Goal: Task Accomplishment & Management: Complete application form

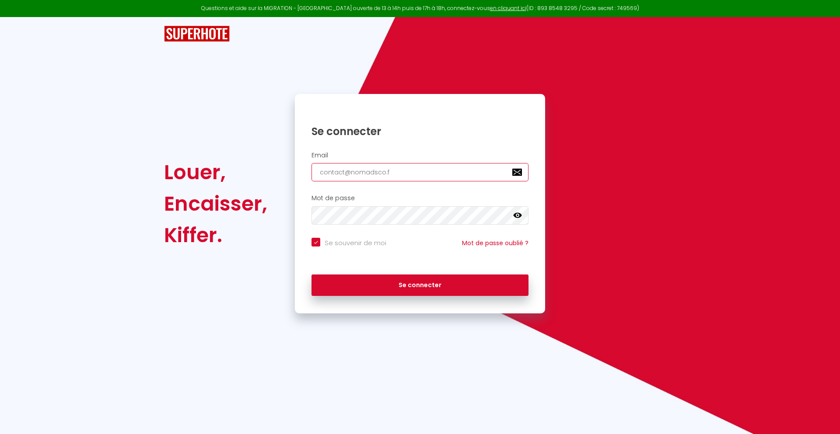
type input "[EMAIL_ADDRESS][DOMAIN_NAME]"
checkbox input "true"
type input "[EMAIL_ADDRESS][DOMAIN_NAME]"
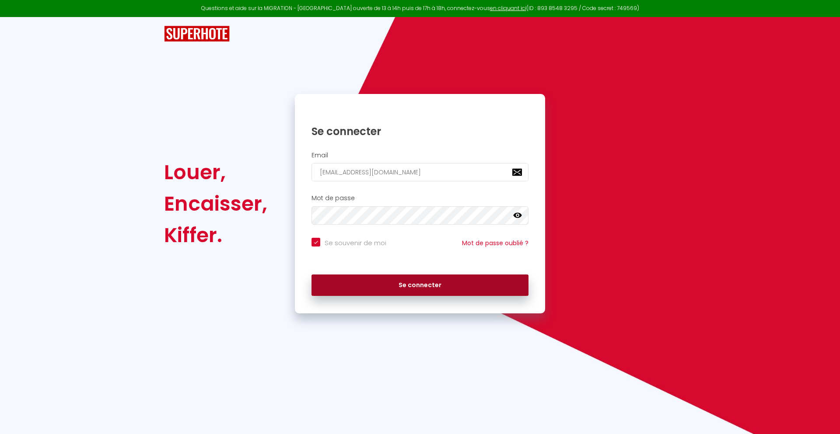
click at [420, 285] on button "Se connecter" at bounding box center [420, 286] width 217 height 22
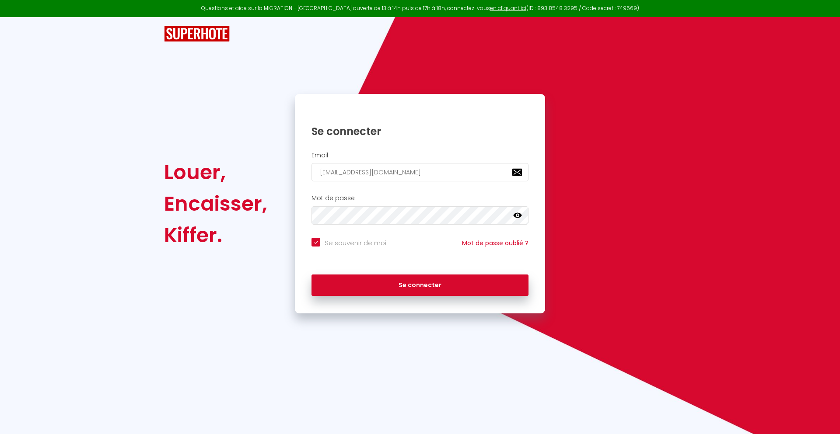
checkbox input "true"
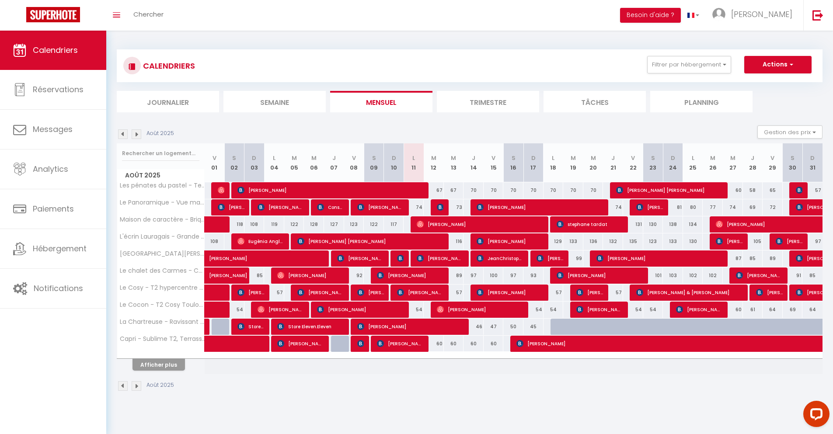
click at [168, 102] on li "Journalier" at bounding box center [168, 101] width 102 height 21
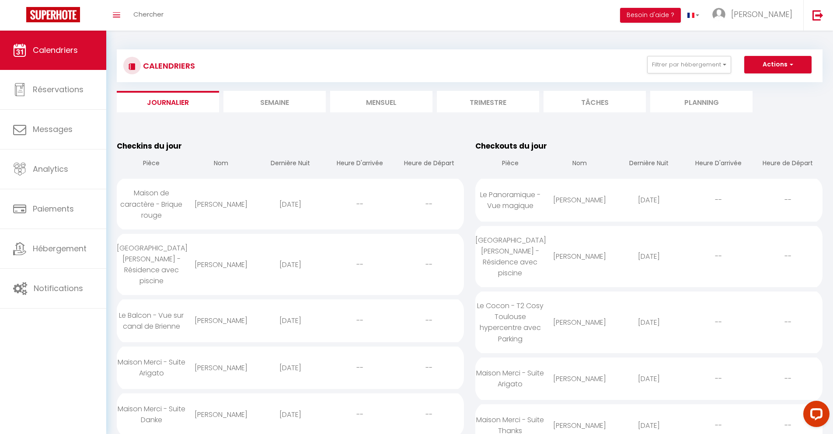
scroll to position [756, 0]
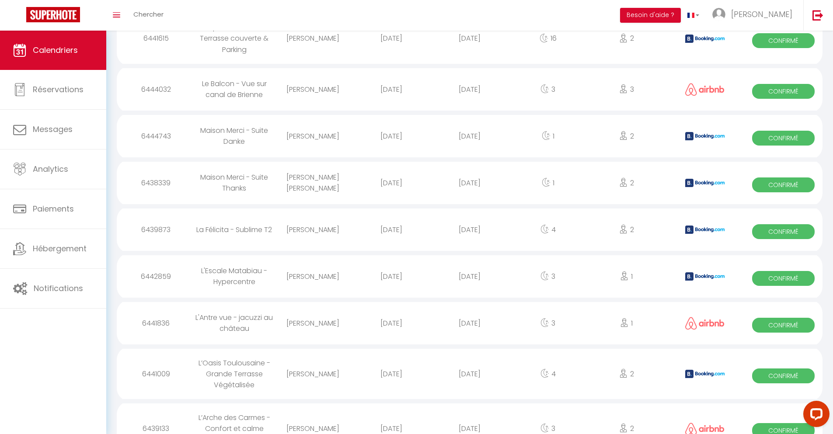
select select "0"
select select "1"
select select
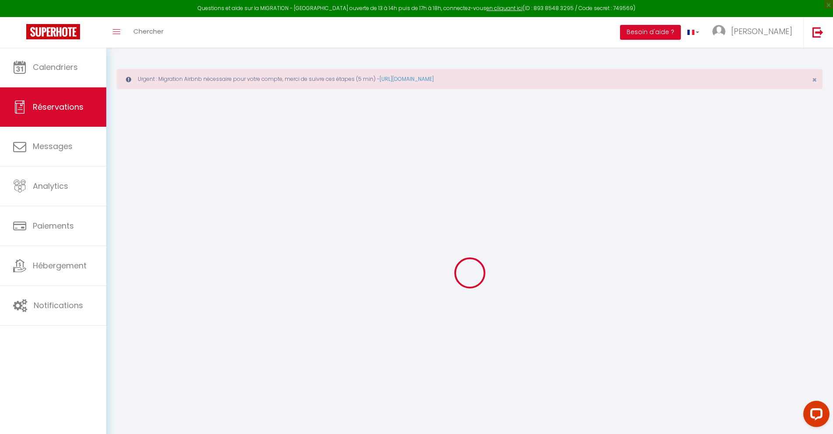
type input "aggoune"
type input "[PERSON_NAME]"
type input "[EMAIL_ADDRESS][DOMAIN_NAME]"
type input "[PHONE_NUMBER]"
type input "."
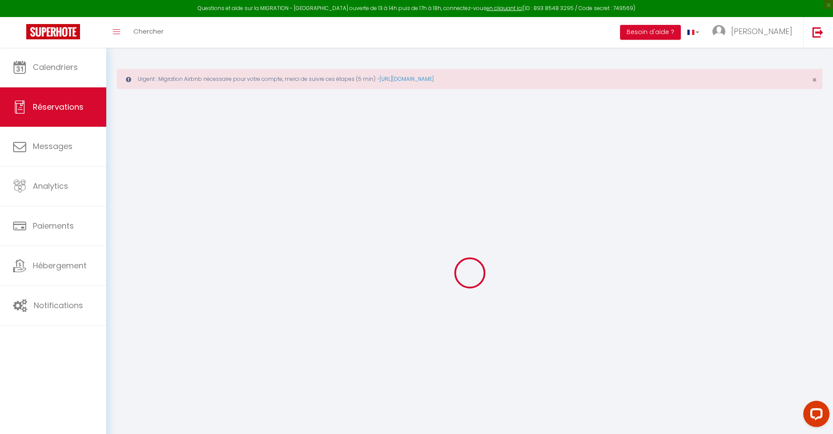
select select "FR"
type input "170.82"
type input "14.95"
select select "34845"
select select "1"
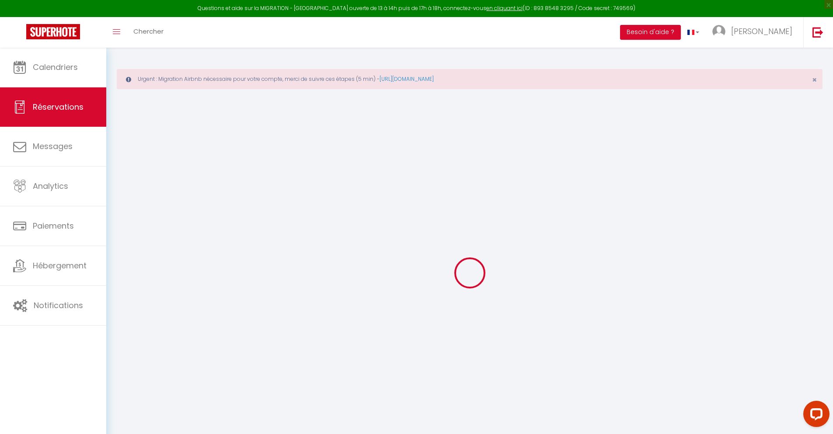
select select
type input "2"
select select "12"
select select
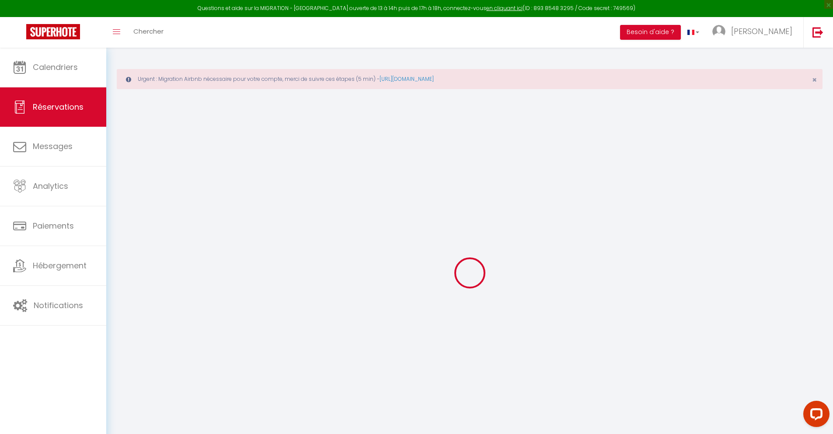
type input "962.84"
checkbox input "false"
type input "0"
select select "2"
type input "0"
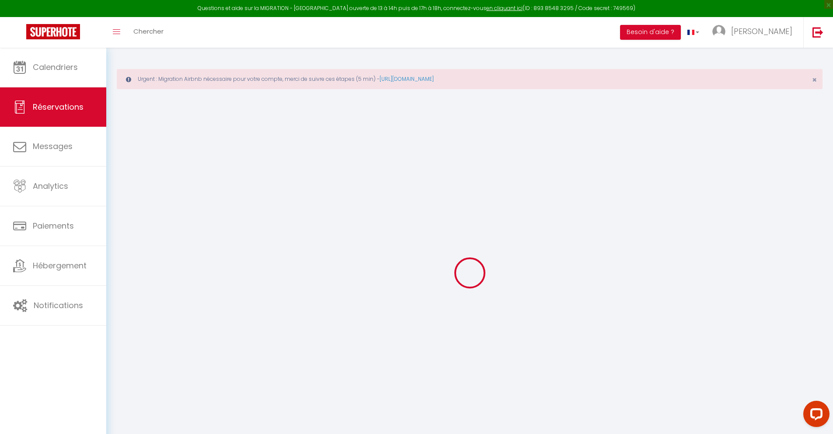
type input "0"
select select
select select "14"
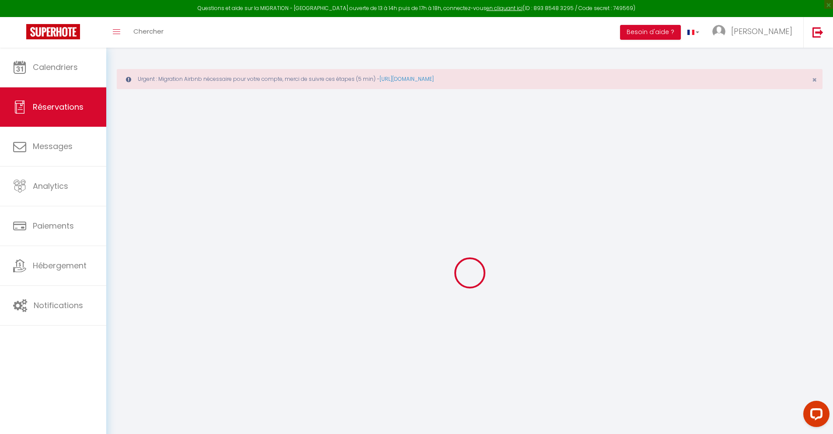
checkbox input "false"
select select
checkbox input "false"
select select
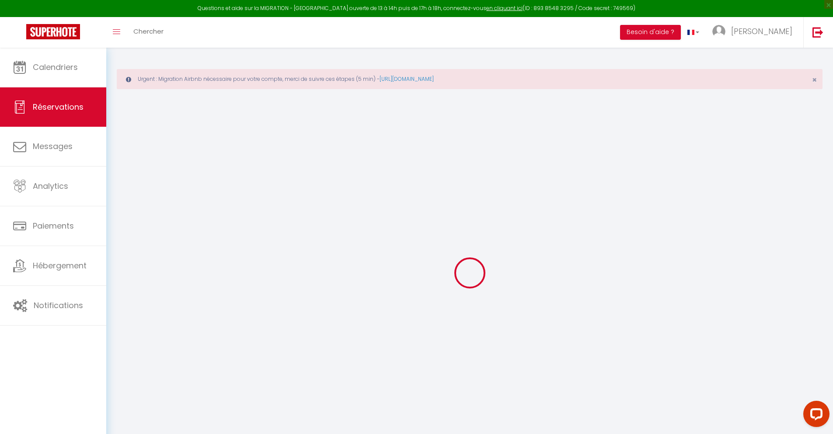
select select
checkbox input "false"
type textarea "** THIS RESERVATION HAS BEEN PRE-PAID ** BOOKING NOTE : Payment charge is EUR 1…"
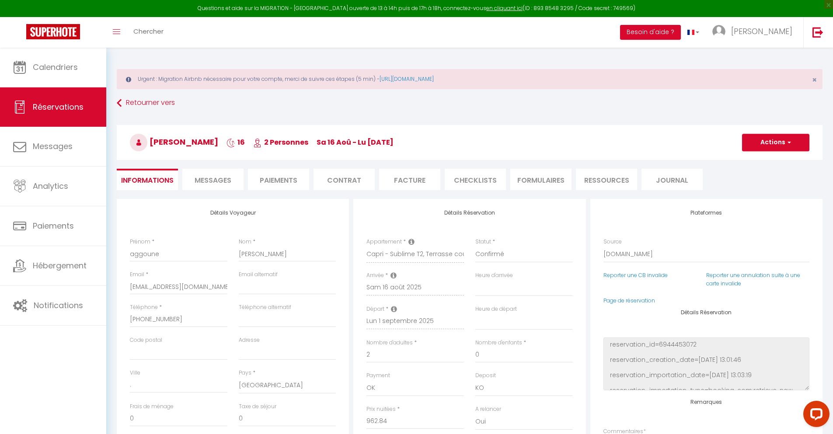
type input "42"
type input "63.02"
select select
checkbox input "false"
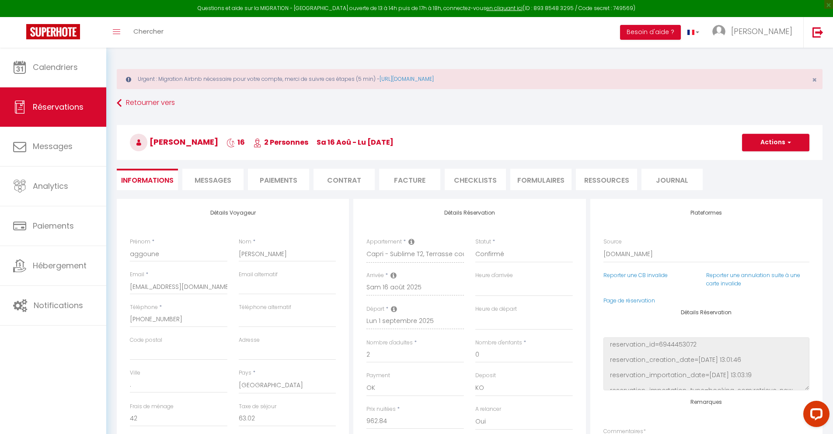
select select
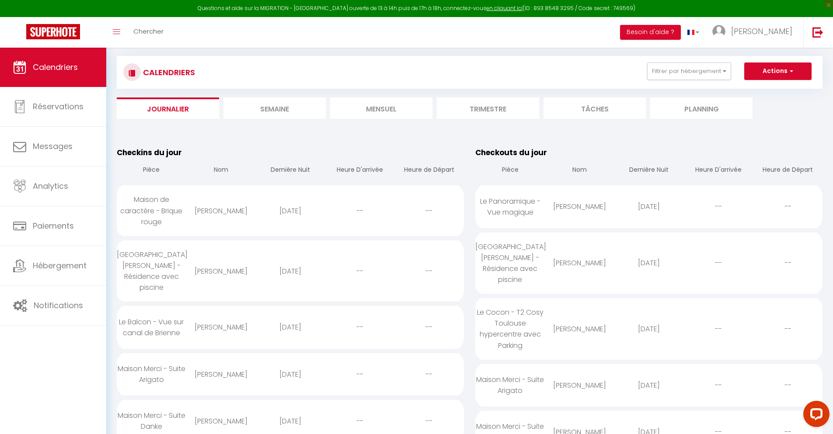
scroll to position [865, 0]
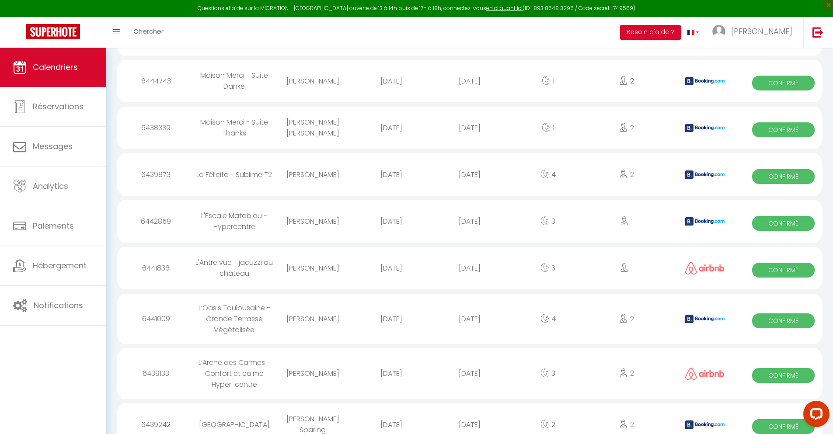
select select "0"
select select "1"
select select
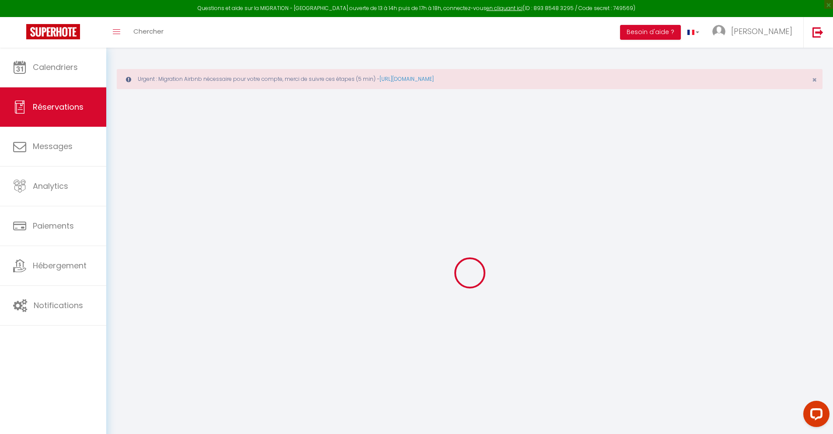
select select
checkbox input "false"
select select
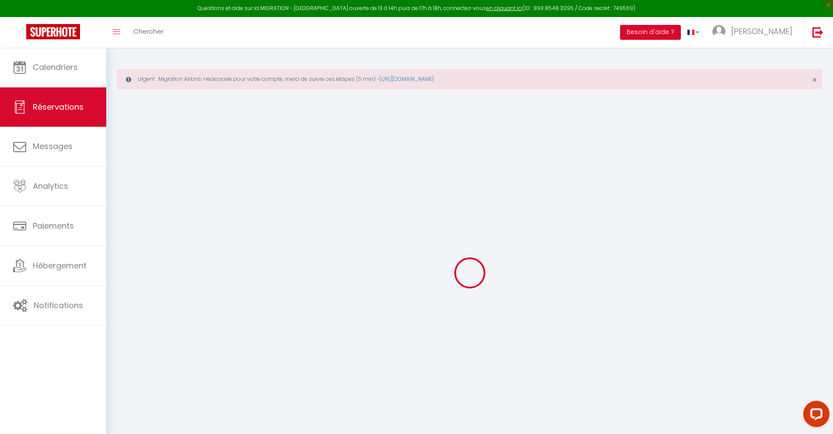
select select
checkbox input "false"
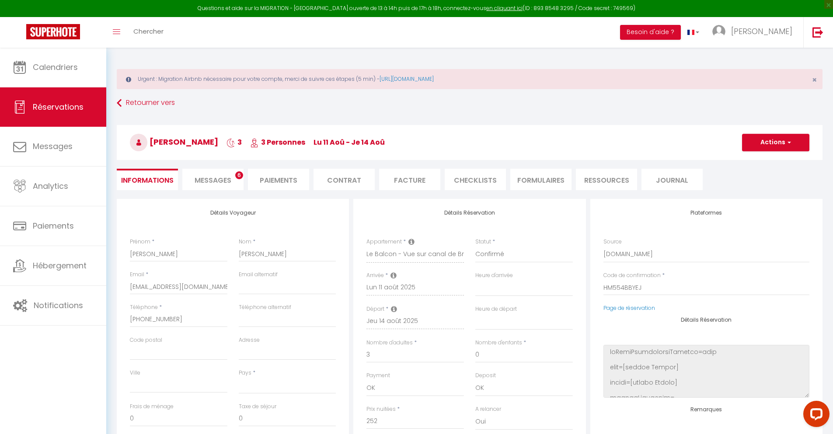
select select
type input "55"
type input "18.14"
select select
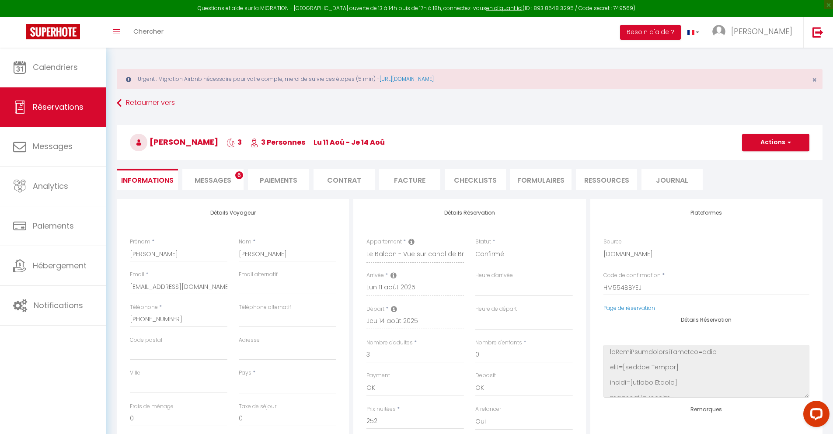
checkbox input "false"
select select
checkbox input "false"
select select
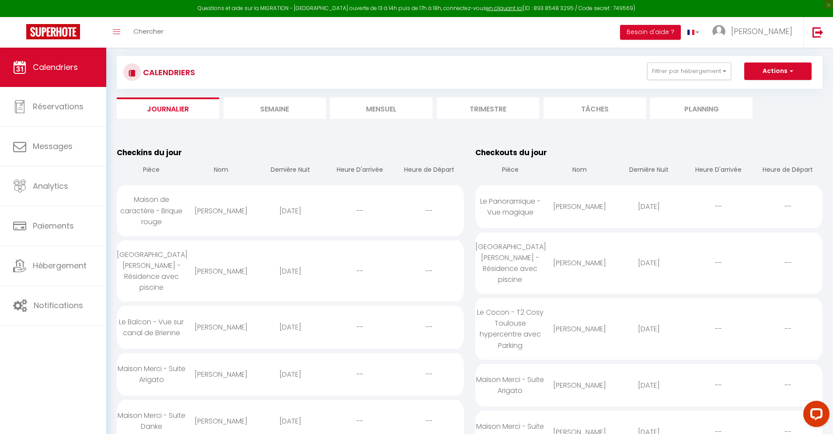
scroll to position [912, 0]
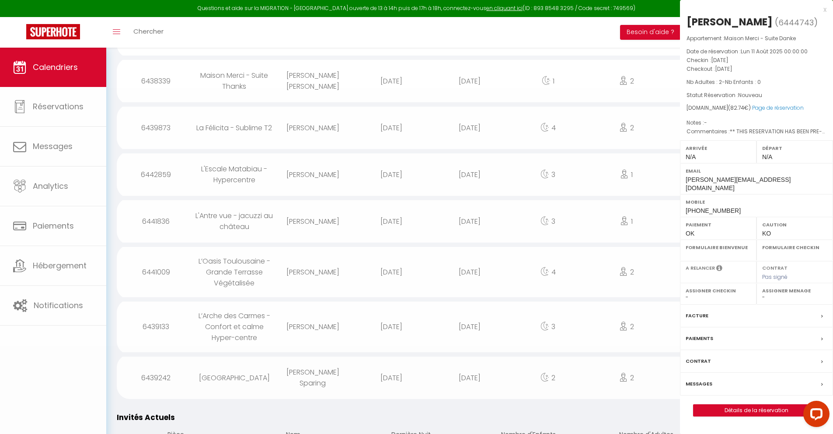
select select "0"
select select "1"
select select
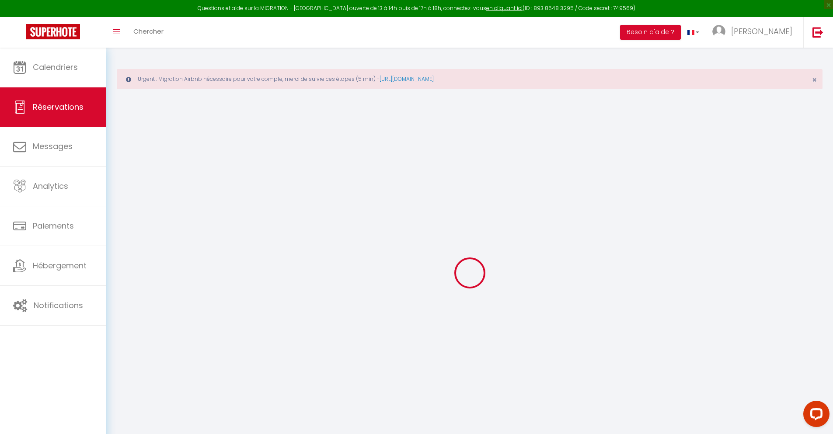
select select
checkbox input "false"
select select
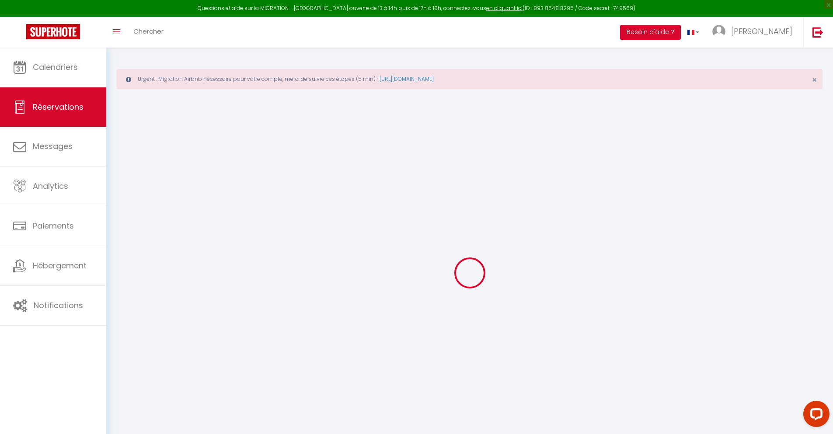
checkbox input "false"
type textarea "** THIS RESERVATION HAS BEEN PRE-PAID ** Je voyage pour affaires et il est poss…"
type input "30"
type input "3.24"
select select
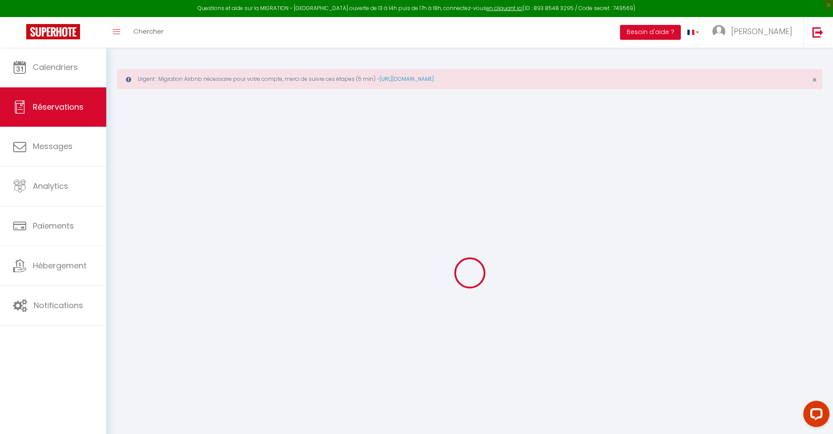
select select
checkbox input "false"
select select
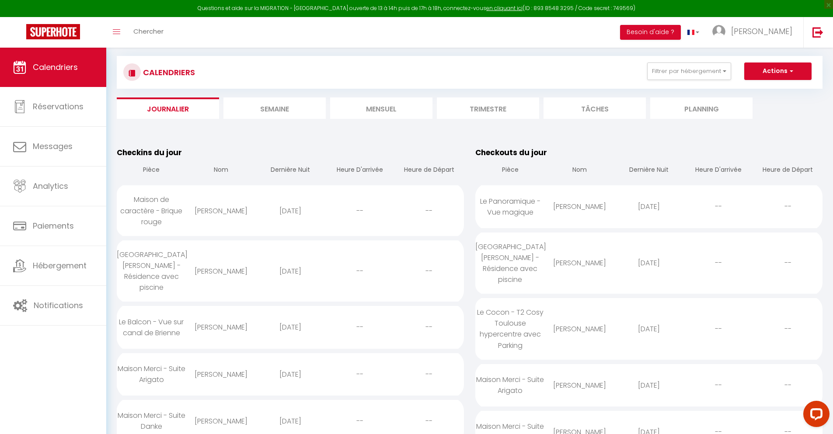
scroll to position [959, 0]
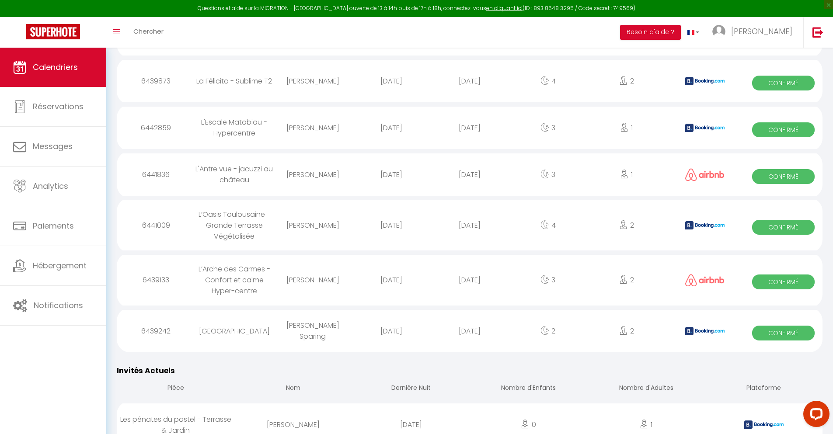
select select "0"
select select "1"
select select
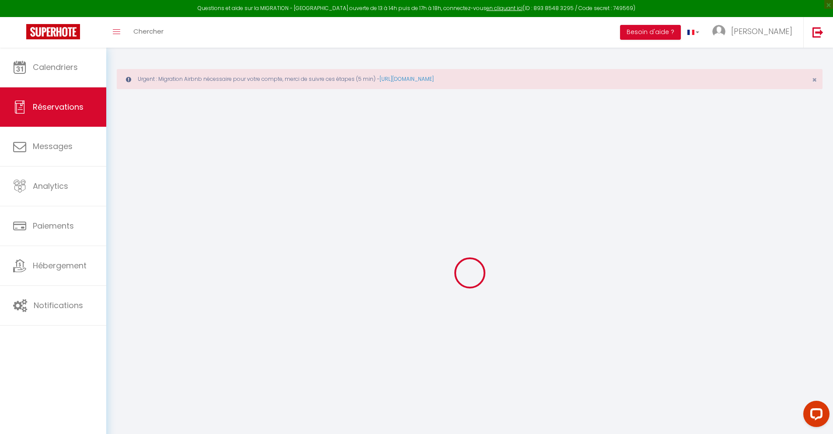
select select
checkbox input "false"
type textarea "** THIS RESERVATION HAS BEEN PRE-PAID ** BOOKING NOTE : Payment charge is EUR 1…"
type input "30"
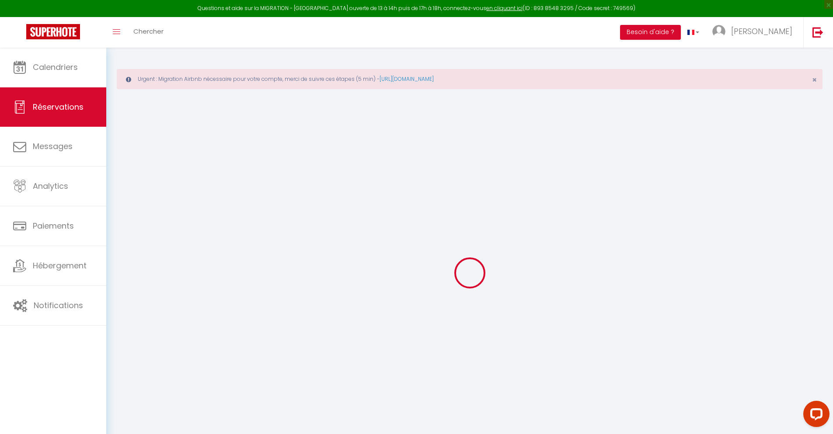
type input "3.08"
select select
checkbox input "false"
select select
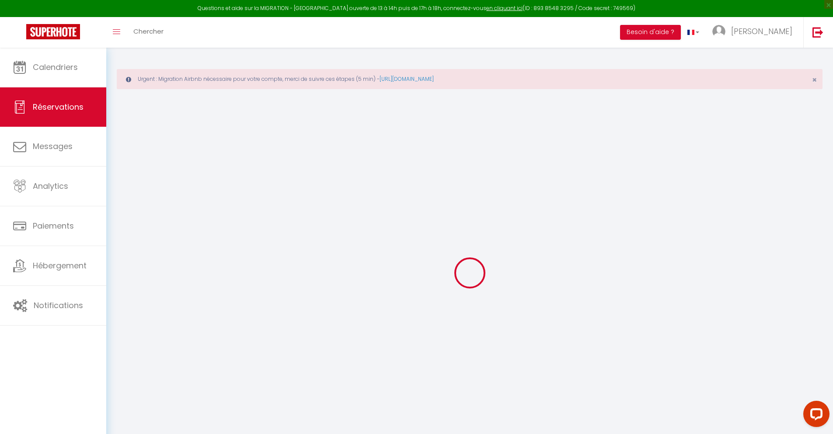
select select
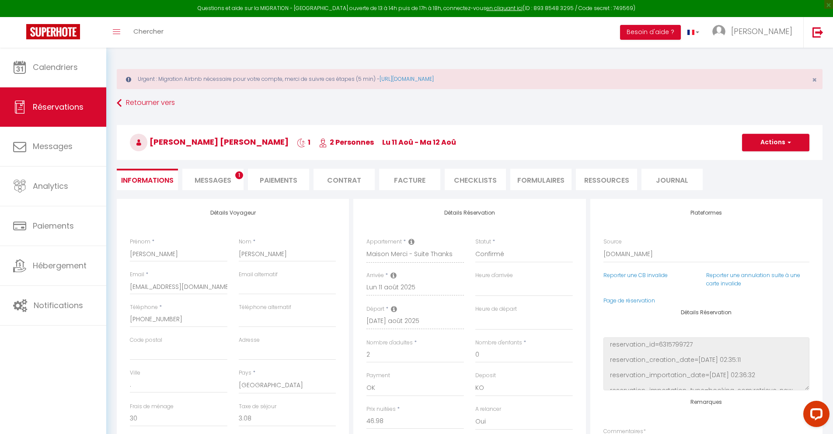
scroll to position [48, 0]
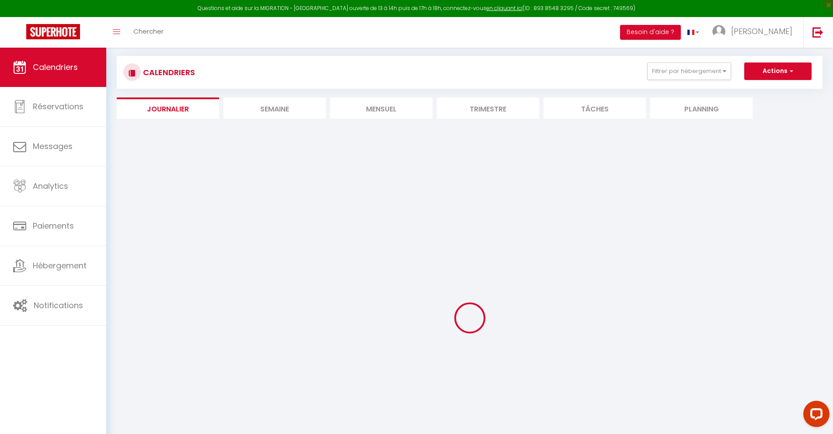
select select
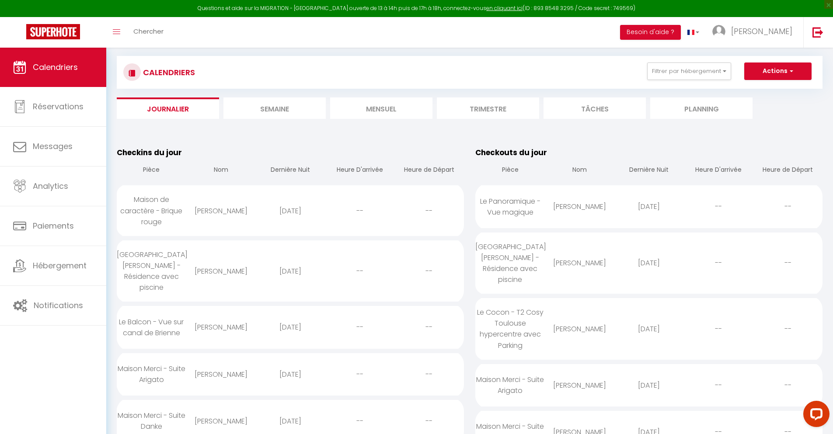
scroll to position [1005, 0]
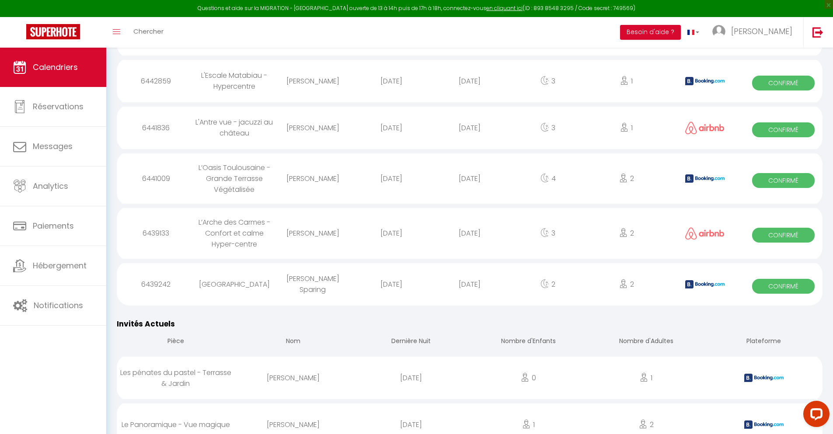
select select "0"
select select "1"
select select
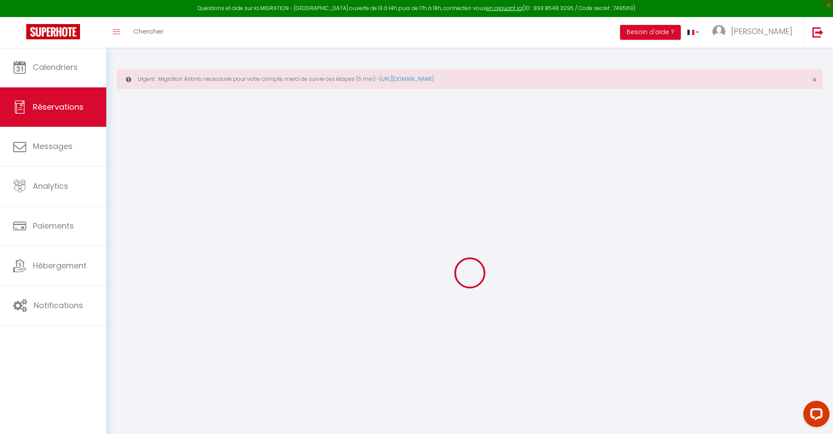
select select
checkbox input "false"
select select
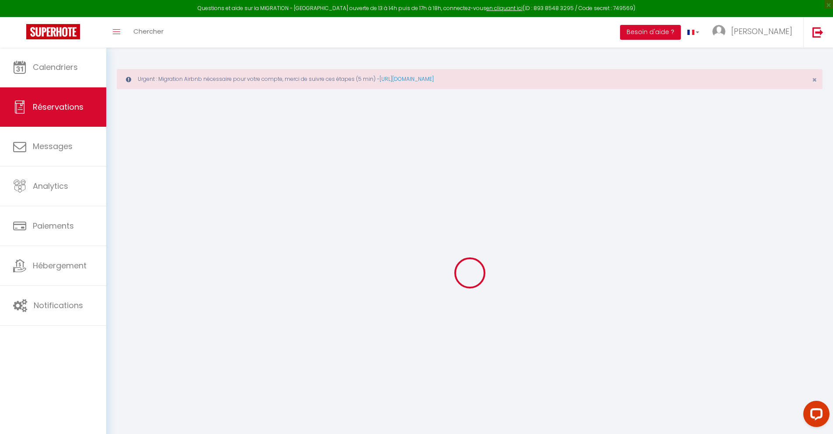
checkbox input "false"
type textarea "** THIS RESERVATION HAS BEEN PRE-PAID ** BOOKING NOTE : Payment charge is EUR 3…"
type input "40"
type input "12.3"
select select
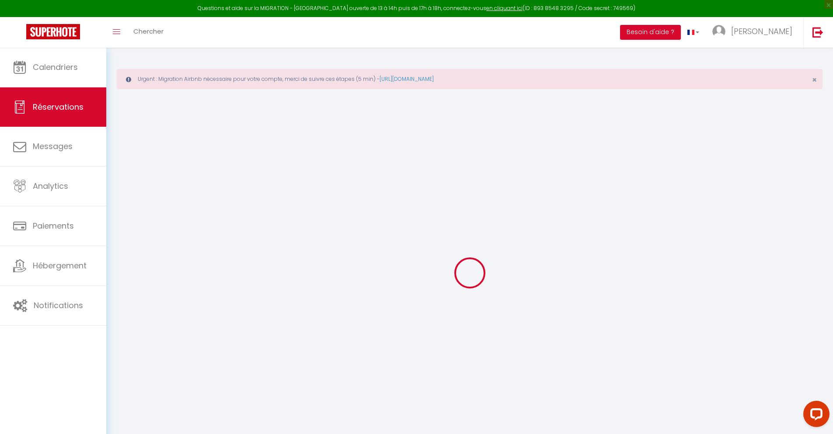
select select
checkbox input "false"
select select
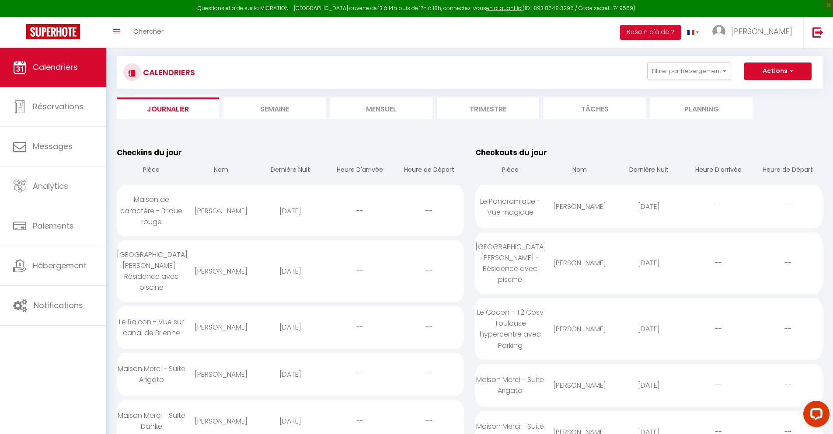
scroll to position [1052, 0]
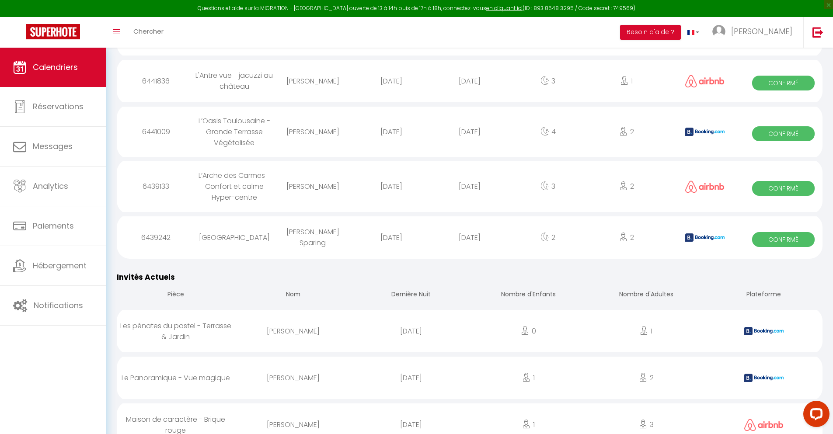
select select "0"
select select "1"
select select
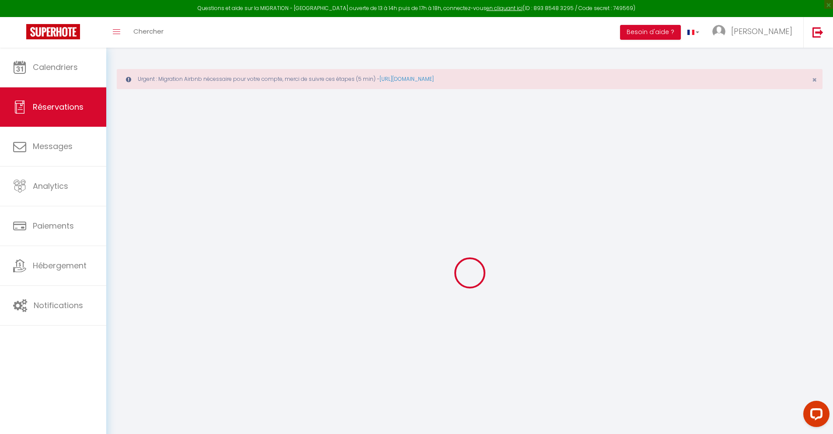
select select
checkbox input "false"
type textarea "** THIS RESERVATION HAS BEEN PRE-PAID ** Reservation has a cancellation grace p…"
type input "40"
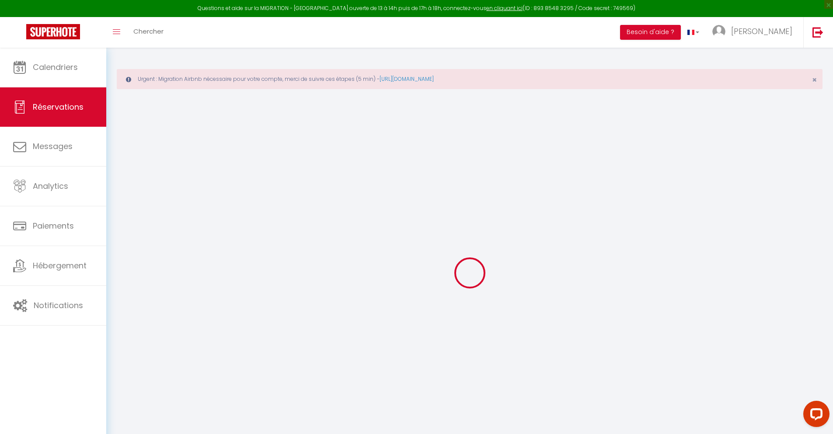
type input "10.25"
select select
checkbox input "false"
select select
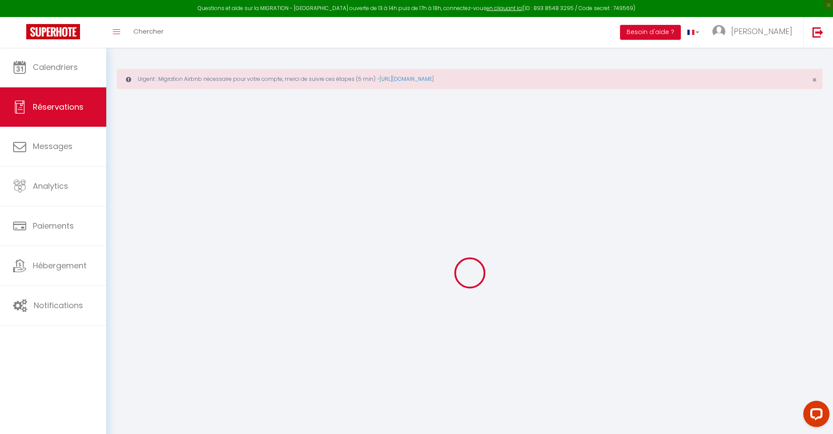
select select
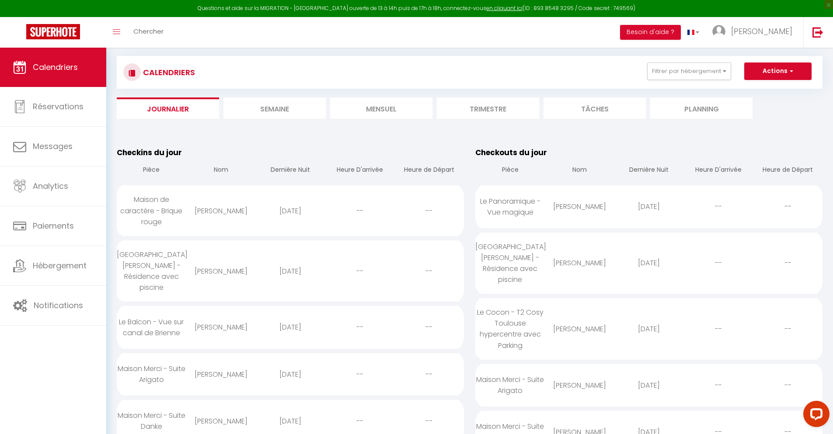
scroll to position [1099, 0]
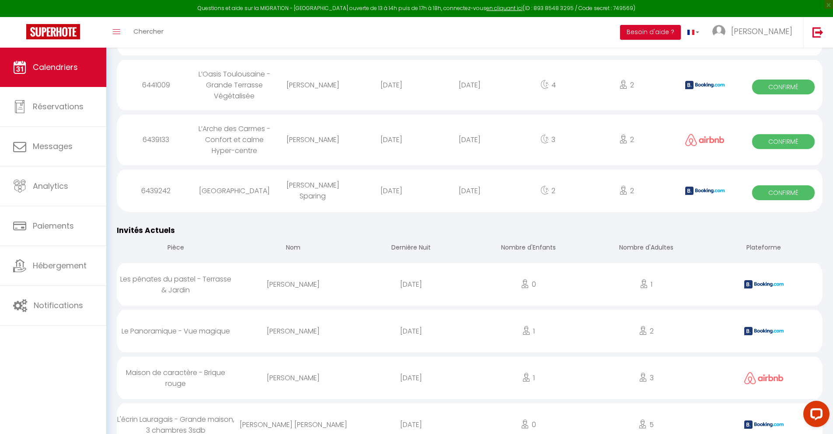
select select "0"
select select "1"
select select
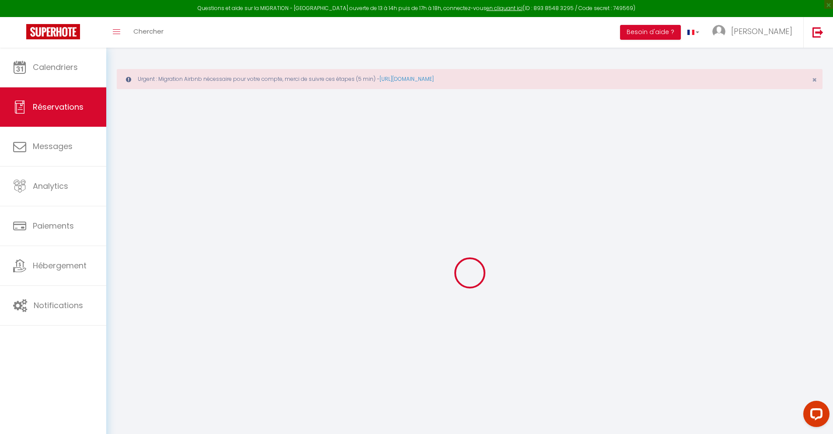
select select
checkbox input "false"
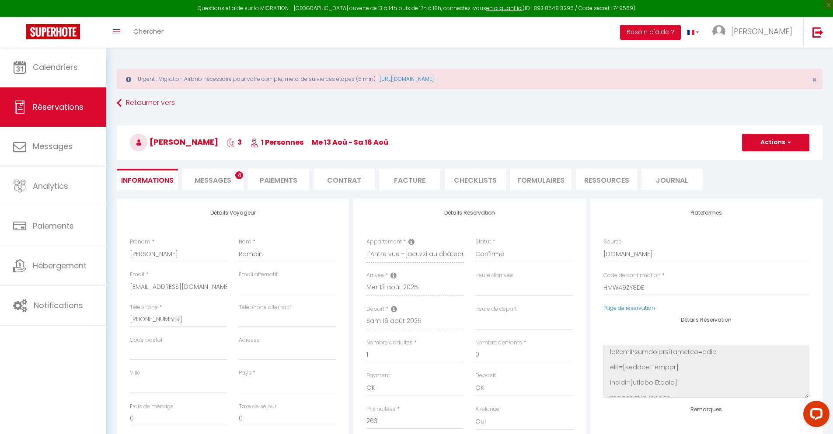
select select
checkbox input "false"
select select
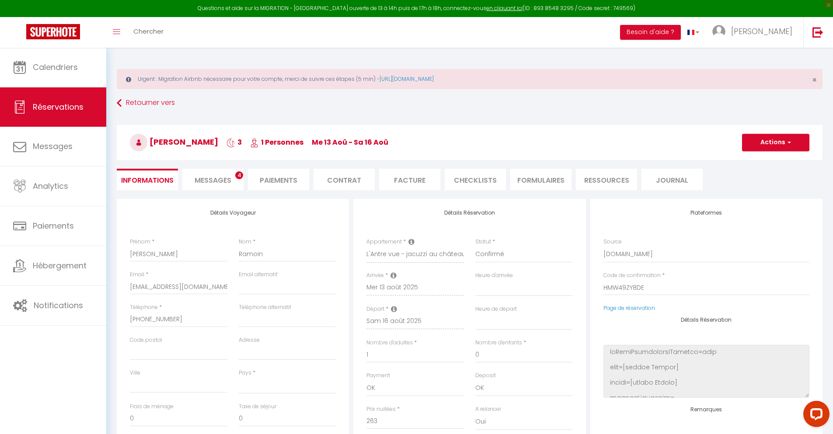
type input "50"
type input "8.3"
select select
checkbox input "false"
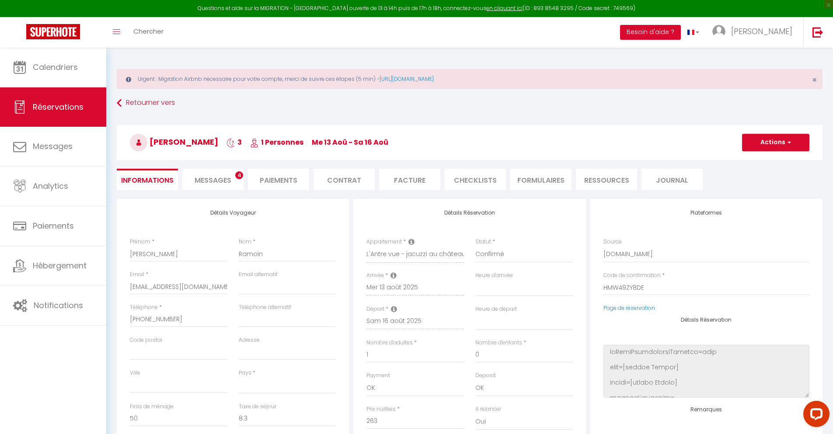
select select
checkbox input "false"
select select
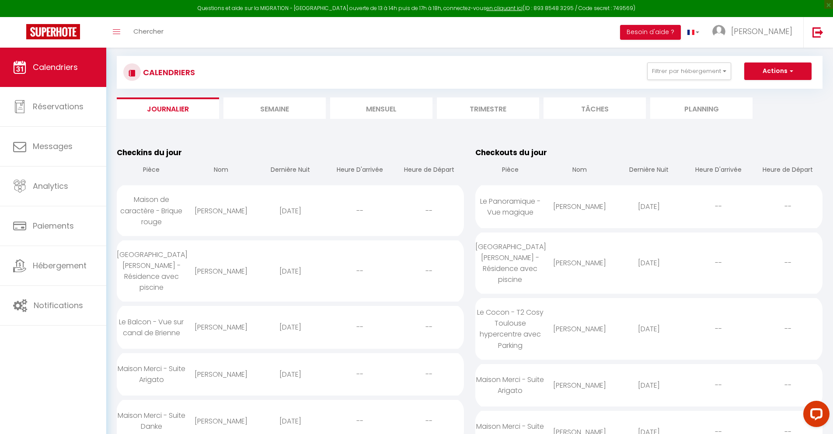
scroll to position [1146, 0]
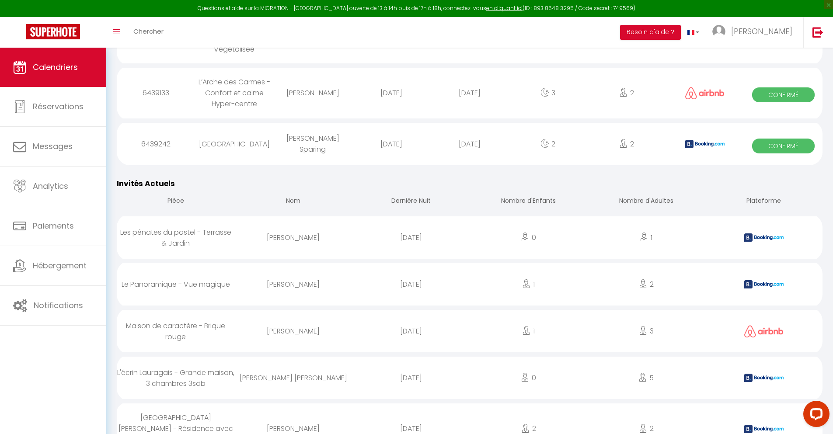
select select "0"
select select "1"
select select
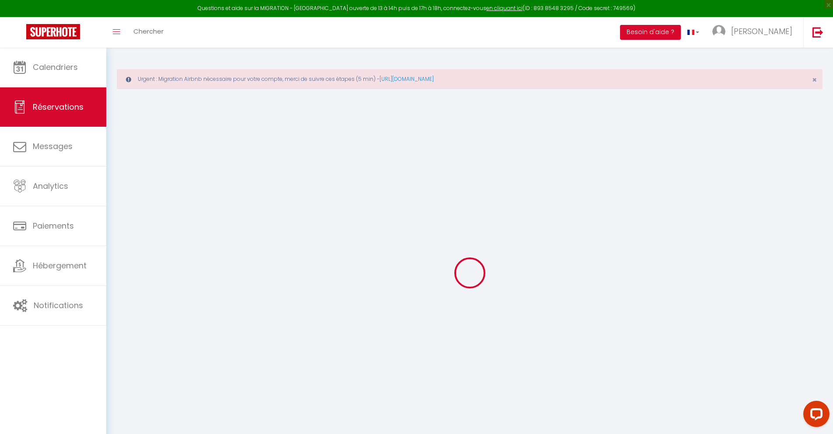
select select
checkbox input "false"
type textarea "** THIS RESERVATION HAS BEEN PRE-PAID ** Approximate time of arrival: between 1…"
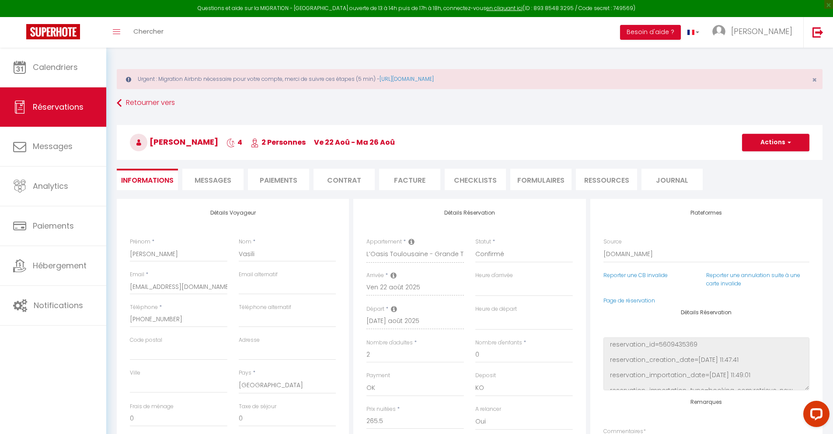
type input "40"
type input "17.38"
select select
checkbox input "false"
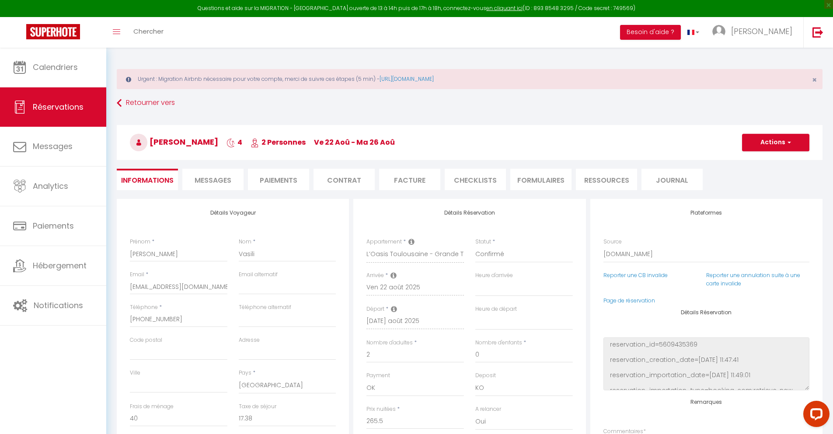
select select
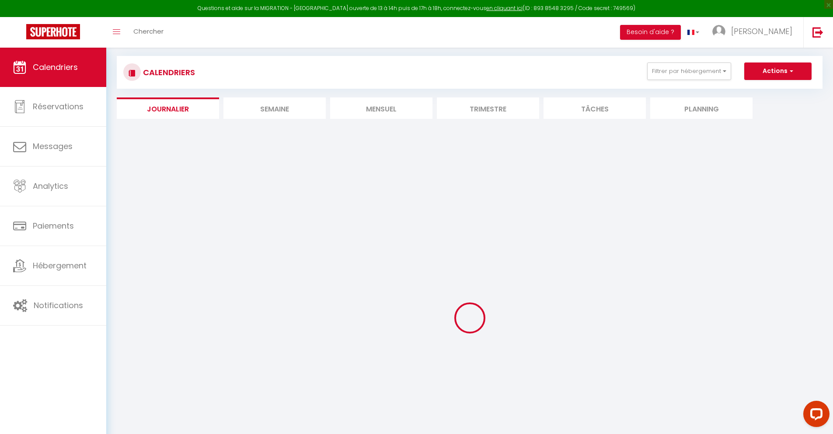
select select
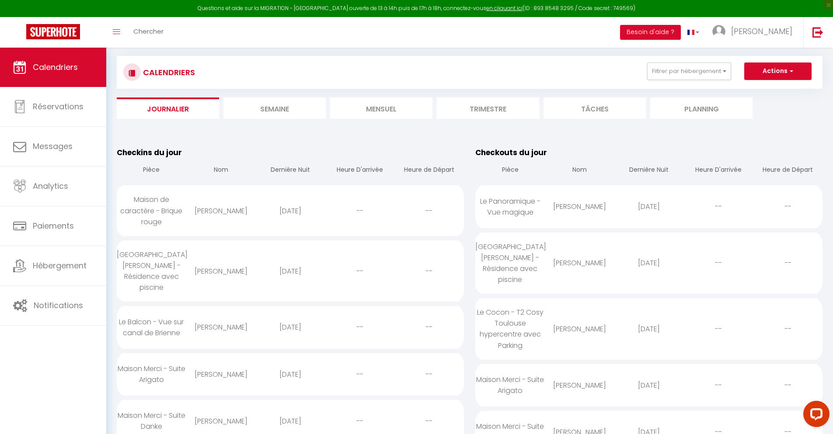
scroll to position [1201, 0]
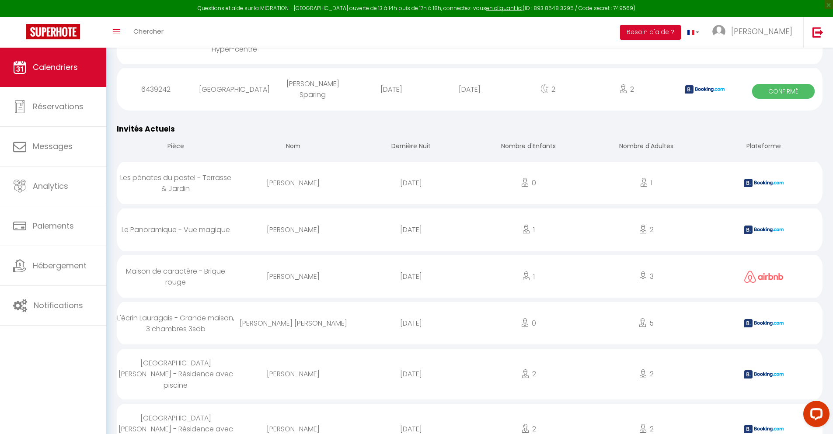
select select "0"
select select "1"
select select
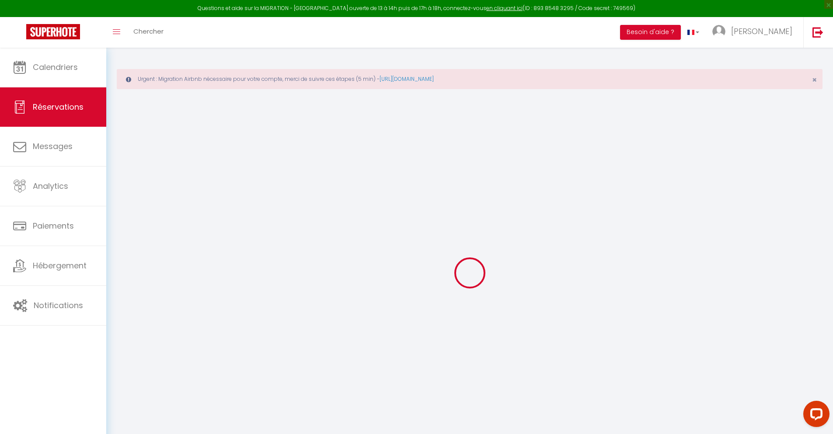
type input "[PERSON_NAME]"
type input "Sidelhadj"
type input "[EMAIL_ADDRESS][DOMAIN_NAME]"
type input "[PHONE_NUMBER]"
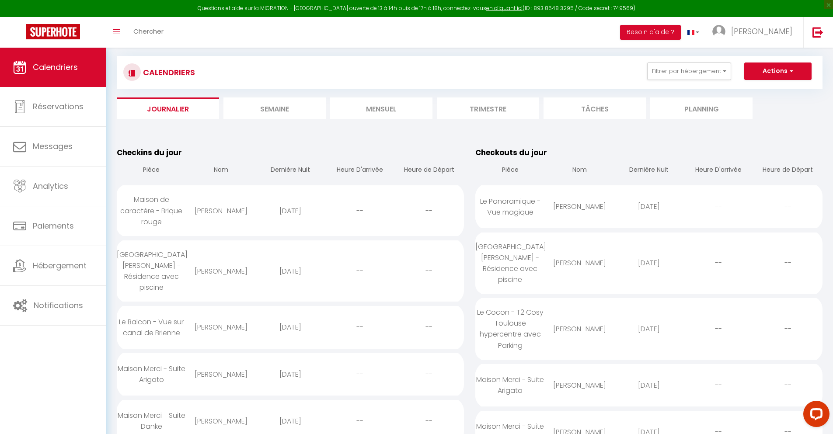
scroll to position [1255, 0]
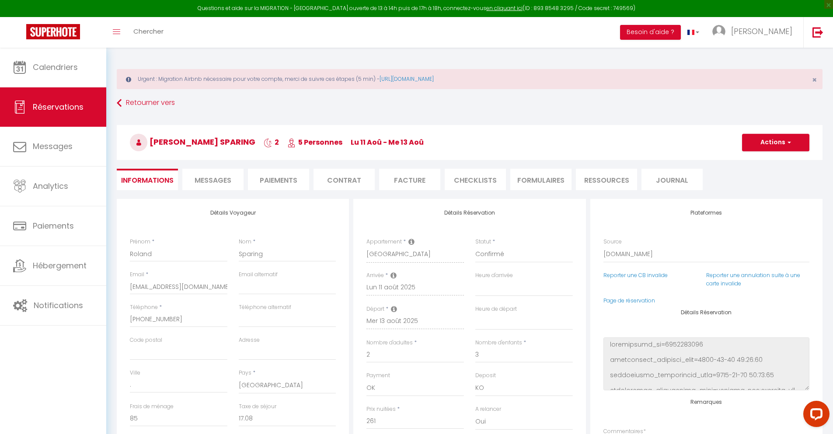
scroll to position [48, 0]
